Goal: Navigation & Orientation: Find specific page/section

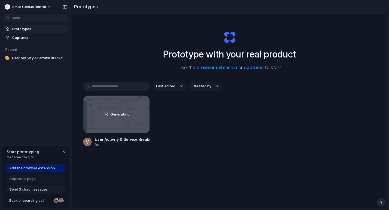
click at [190, 40] on div "Prototype with your real product Use the browser extension or captures to start" at bounding box center [229, 48] width 213 height 57
click at [32, 167] on span "Add the browser extension" at bounding box center [32, 168] width 46 height 5
click at [31, 170] on span "Add the browser extension" at bounding box center [32, 168] width 46 height 5
click at [10, 169] on span "Add the browser extension" at bounding box center [32, 168] width 46 height 5
click at [33, 166] on span "Add the browser extension" at bounding box center [32, 168] width 46 height 5
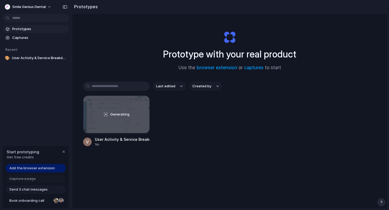
click at [32, 166] on span "Add the browser extension" at bounding box center [32, 168] width 46 height 5
click at [23, 189] on span "Send 3 chat messages" at bounding box center [28, 189] width 38 height 5
click at [28, 170] on span "Add the browser extension" at bounding box center [32, 168] width 46 height 5
click at [136, 165] on div "Last edited Created by Generating User Activity & Service Breakdown Dashboard 1m" at bounding box center [229, 131] width 293 height 98
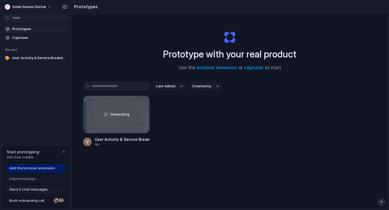
click at [162, 87] on span "Last edited" at bounding box center [165, 86] width 19 height 5
click at [166, 87] on div "Last edited Last created Alphabetical" at bounding box center [194, 105] width 389 height 210
click at [42, 170] on span "Add the browser extension" at bounding box center [32, 168] width 46 height 5
